Goal: Transaction & Acquisition: Purchase product/service

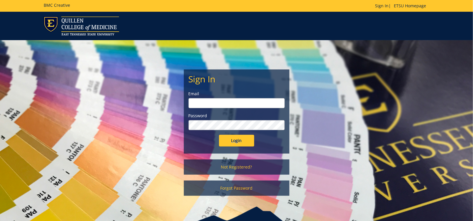
click at [259, 101] on input "email" at bounding box center [237, 103] width 96 height 10
click at [383, 8] on link "Sign In" at bounding box center [381, 6] width 13 height 6
click at [198, 101] on input "email" at bounding box center [237, 103] width 96 height 10
type input "andrewsg@etsu.edu"
click at [219, 135] on input "Login" at bounding box center [236, 141] width 35 height 12
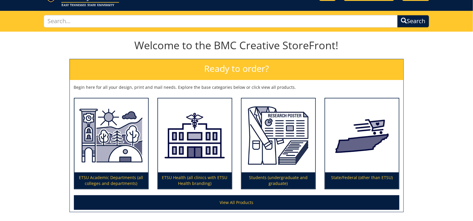
scroll to position [59, 0]
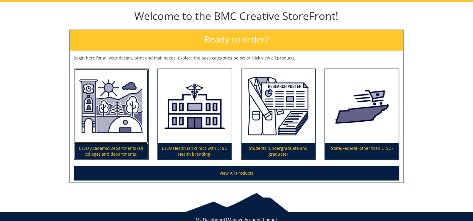
click at [92, 148] on p "ETSU Academic Departments (all colleges and departments)" at bounding box center [111, 151] width 74 height 16
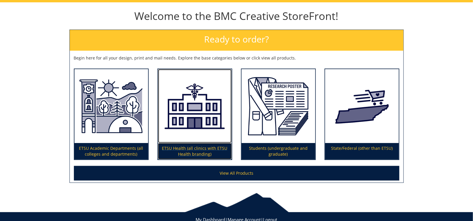
click at [200, 152] on p "ETSU Health (all clinics with ETSU Health branding)" at bounding box center [195, 151] width 74 height 16
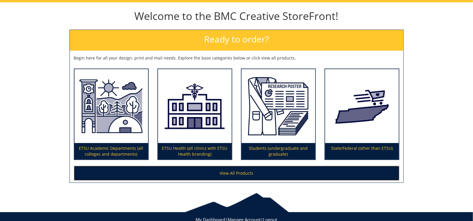
click at [207, 180] on link "View All Products" at bounding box center [237, 173] width 326 height 15
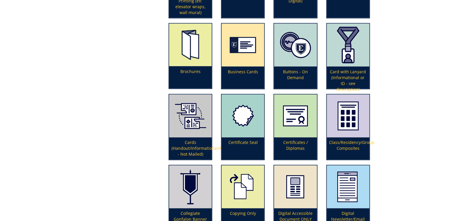
scroll to position [352, 0]
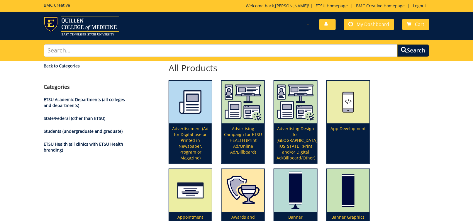
scroll to position [1439, 0]
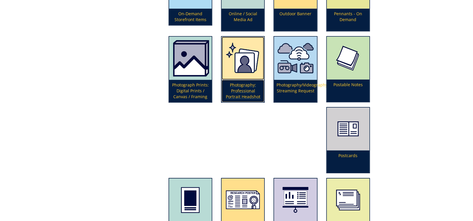
click at [264, 102] on p "Photography: Professional Portrait Headshot" at bounding box center [243, 91] width 43 height 22
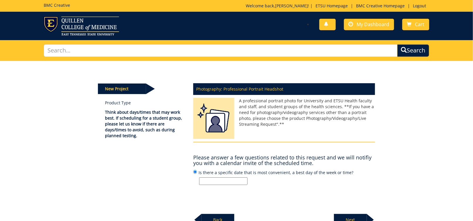
click at [207, 179] on input "Is there a specific date that is most convenient, a best day of the week or tim…" at bounding box center [223, 181] width 48 height 8
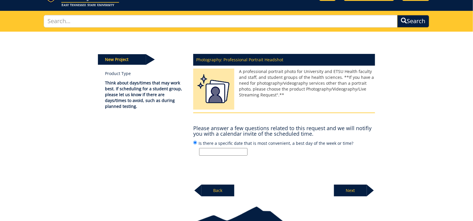
scroll to position [59, 0]
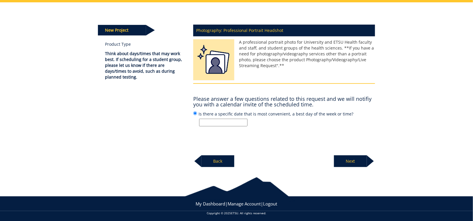
click at [346, 160] on p "Next" at bounding box center [350, 161] width 33 height 12
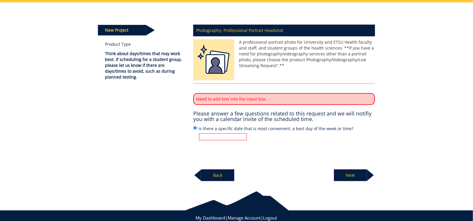
click at [222, 135] on input "Is there a specific date that is most convenient, a best day of the week or tim…" at bounding box center [223, 136] width 48 height 7
type input "na"
click at [346, 173] on p "Next" at bounding box center [350, 176] width 33 height 12
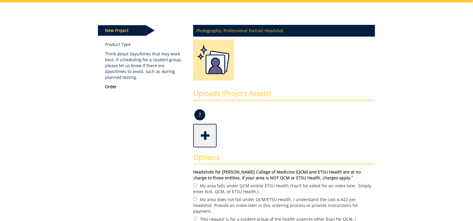
scroll to position [88, 0]
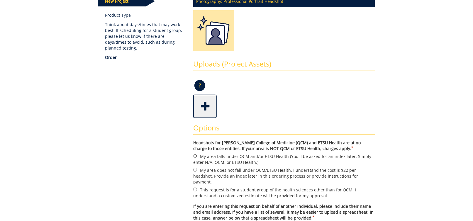
click at [195, 156] on input "My area falls under QCM and/or ETSU Health (You'll be asked for an index later.…" at bounding box center [195, 156] width 4 height 4
radio input "true"
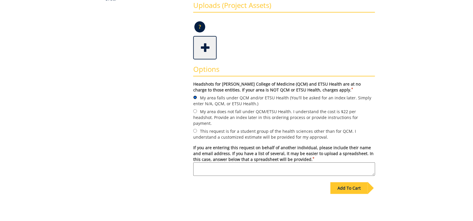
scroll to position [176, 0]
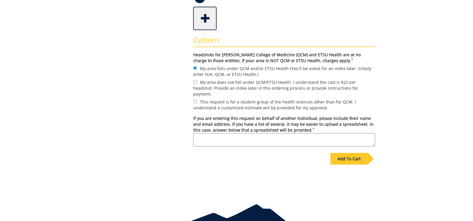
click at [280, 133] on textarea "If you are entering this request on behalf of another individual, please includ…" at bounding box center [284, 139] width 182 height 13
paste textarea "Joey Tucciarone"
type textarea "Entering for Dr. Joey Tucciarone. Headshot was already taken by Jeremy."
click at [345, 155] on div "Add To Cart" at bounding box center [349, 159] width 37 height 12
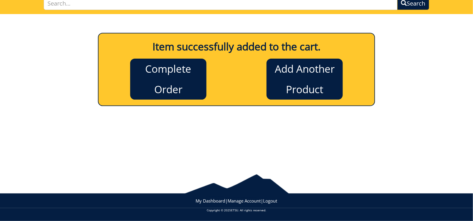
scroll to position [47, 0]
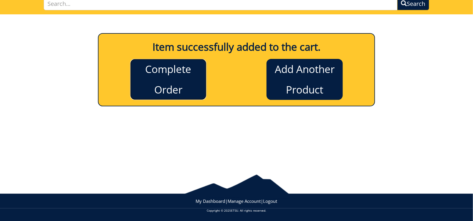
click at [177, 87] on link "Complete Order" at bounding box center [168, 79] width 76 height 41
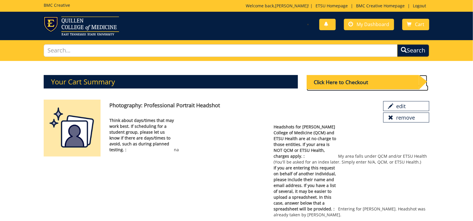
click at [343, 81] on div "Click Here to Checkout" at bounding box center [363, 82] width 112 height 14
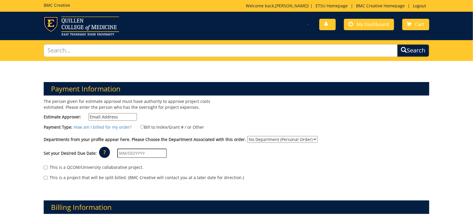
click at [114, 117] on input "Estimate Approver:" at bounding box center [113, 117] width 48 height 8
type input "a"
click at [118, 116] on input "Estimate Approver:" at bounding box center [113, 117] width 48 height 8
paste input "[EMAIL_ADDRESS][DOMAIN_NAME]"
click at [122, 117] on input "[EMAIL_ADDRESS][DOMAIN_NAME]" at bounding box center [113, 117] width 48 height 8
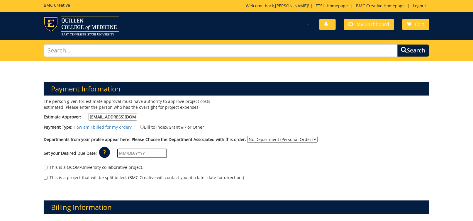
type input "[EMAIL_ADDRESS][DOMAIN_NAME]"
click at [140, 126] on input "Bill to Index/Grant # / or Other" at bounding box center [142, 127] width 4 height 4
radio input "true"
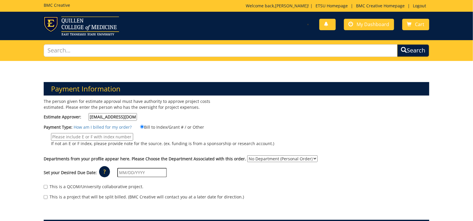
click at [133, 133] on input "If not an E or F index, please provide note for the source. (ex. funding is fro…" at bounding box center [92, 137] width 82 height 8
click at [133, 133] on input "20-60200-100000-100-" at bounding box center [92, 137] width 82 height 8
type input "20-60200-100000-100-74990-400-999-307-999"
click at [251, 155] on select "No Department (Personal Order) Student Affairs COM" at bounding box center [282, 158] width 70 height 7
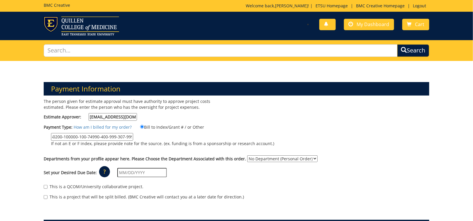
scroll to position [0, 0]
select select "171"
click at [247, 155] on select "No Department (Personal Order) Student Affairs COM" at bounding box center [282, 158] width 70 height 7
click at [236, 165] on div "Set your Desired Due Date: ? × How long will my project take to finish? : Pleas…" at bounding box center [236, 173] width 394 height 16
click at [145, 168] on input "text" at bounding box center [142, 172] width 50 height 9
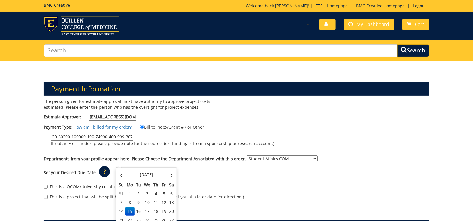
click at [132, 210] on td "15" at bounding box center [129, 211] width 9 height 9
type input "[DATE]"
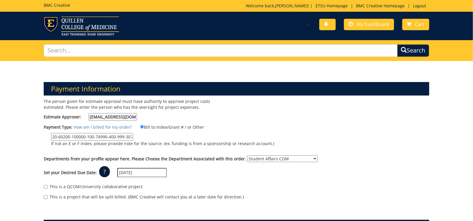
click at [179, 170] on div "Set your Desired Due Date: ? × How long will my project take to finish? : Pleas…" at bounding box center [236, 173] width 394 height 16
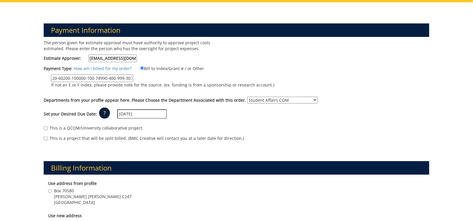
scroll to position [88, 0]
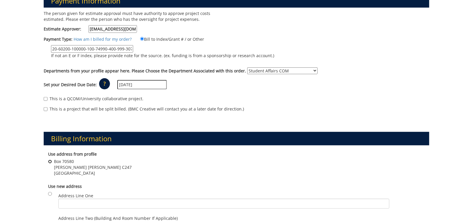
click at [50, 160] on input "Box 70580 Stanton Gerber Hall C247 Johnson City , TN 37614" at bounding box center [50, 162] width 4 height 4
radio input "true"
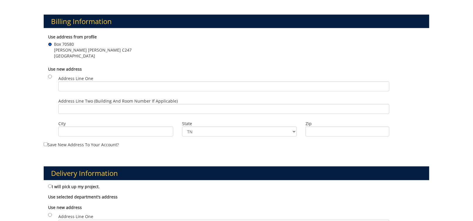
scroll to position [235, 0]
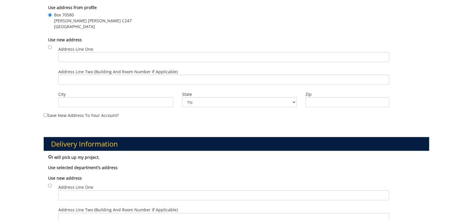
click at [51, 155] on input "I will pick up my project." at bounding box center [50, 157] width 4 height 4
radio input "true"
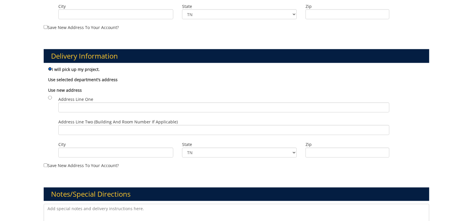
scroll to position [381, 0]
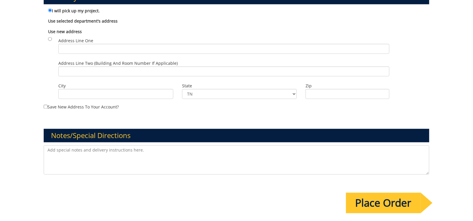
click at [372, 193] on input "Place Order" at bounding box center [383, 203] width 75 height 21
